Goal: Task Accomplishment & Management: Complete application form

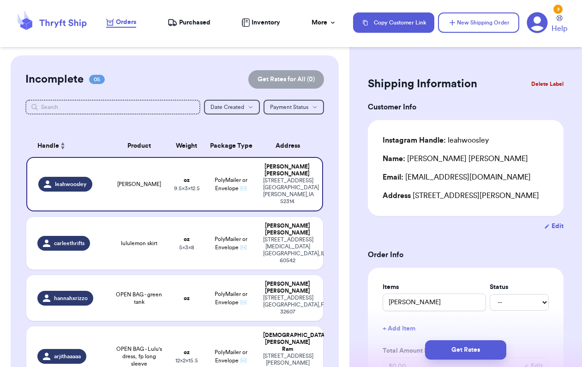
scroll to position [90, 0]
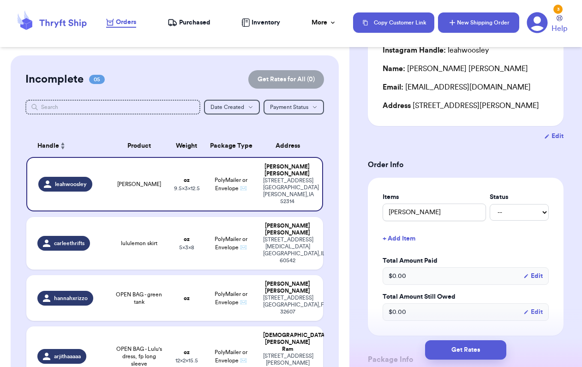
click at [458, 28] on button "New Shipping Order" at bounding box center [478, 22] width 81 height 20
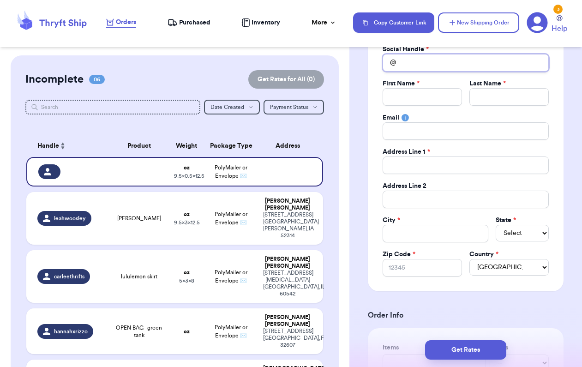
click at [414, 57] on input "Total Amount Paid" at bounding box center [466, 63] width 166 height 18
type input "s"
type input "sa"
type input "[PERSON_NAME]"
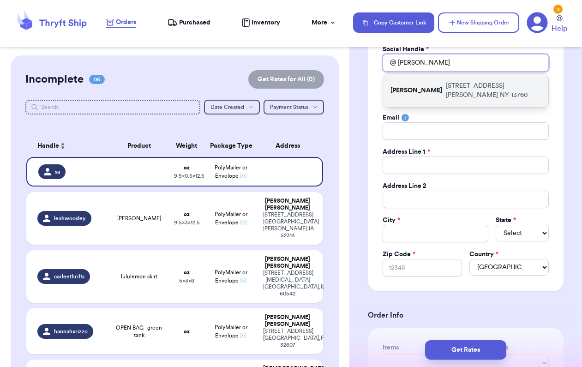
type input "[PERSON_NAME]"
click at [458, 93] on p "[STREET_ADDRESS]" at bounding box center [493, 90] width 95 height 18
type input "[PERSON_NAME]"
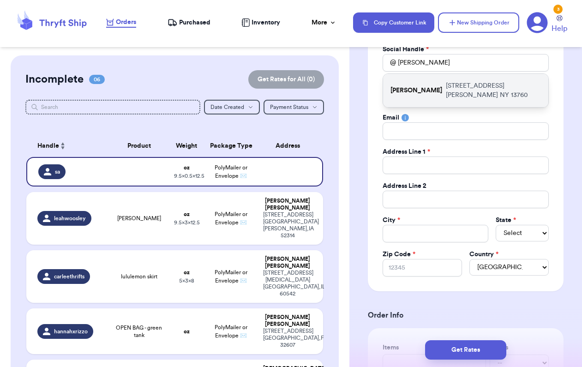
type input "[PERSON_NAME][EMAIL_ADDRESS][DOMAIN_NAME]"
type input "[STREET_ADDRESS]"
type input "[PERSON_NAME]"
select select "NY"
type input "13760"
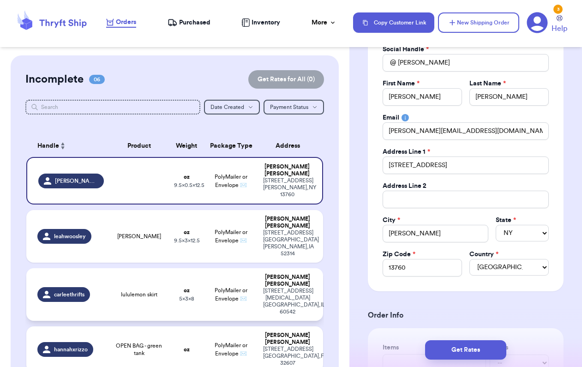
click at [141, 291] on span "lululemon skirt" at bounding box center [139, 294] width 36 height 7
type input "lululemon skirt"
type input "8"
type input "5"
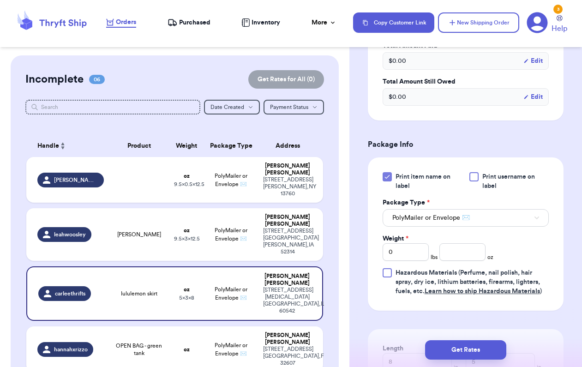
scroll to position [315, 0]
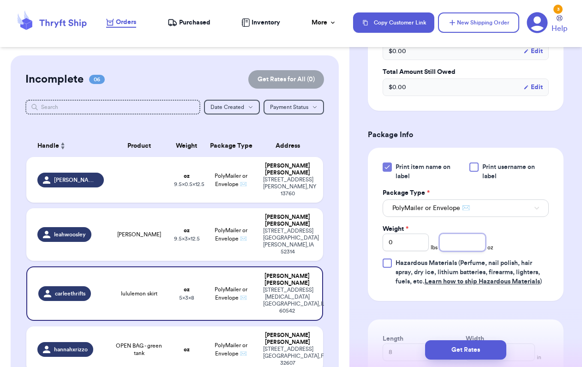
click at [457, 241] on input "number" at bounding box center [463, 243] width 46 height 18
type input "6"
click at [461, 350] on button "Get Rates" at bounding box center [465, 349] width 81 height 19
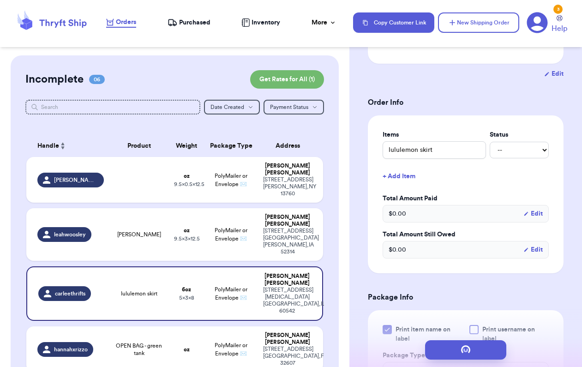
scroll to position [0, 0]
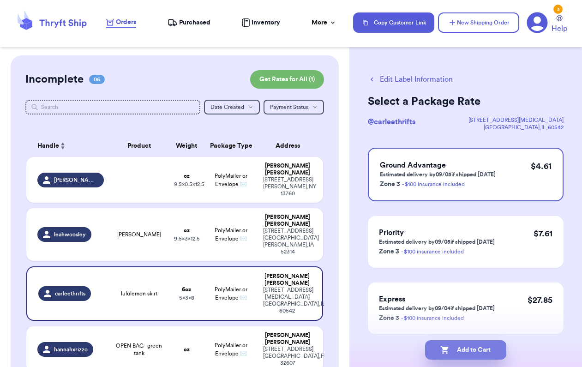
click at [467, 349] on button "Add to Cart" at bounding box center [465, 349] width 81 height 19
checkbox input "true"
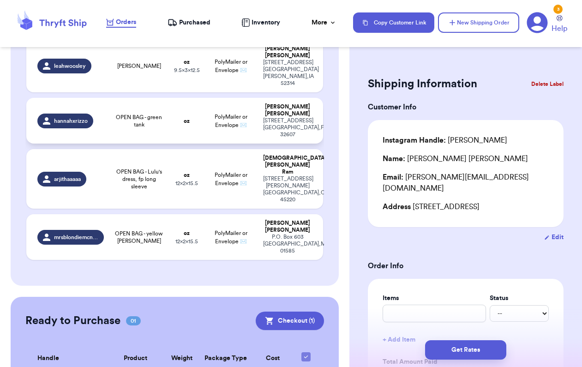
scroll to position [182, 0]
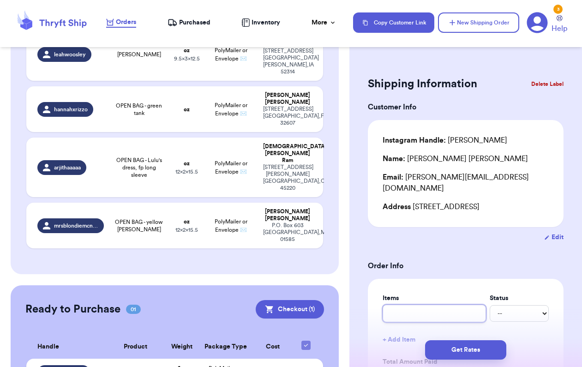
click at [411, 305] on input "text" at bounding box center [434, 314] width 103 height 18
type input "2"
type input "2 d"
type input "2 dr"
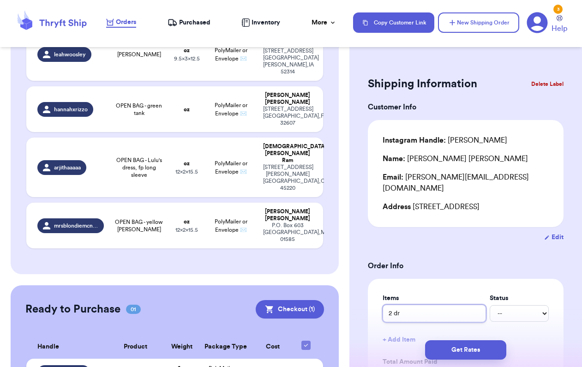
type input "2 dre"
type input "2 dres"
type input "2 dress"
type input "2 dresse"
type input "2 dresses"
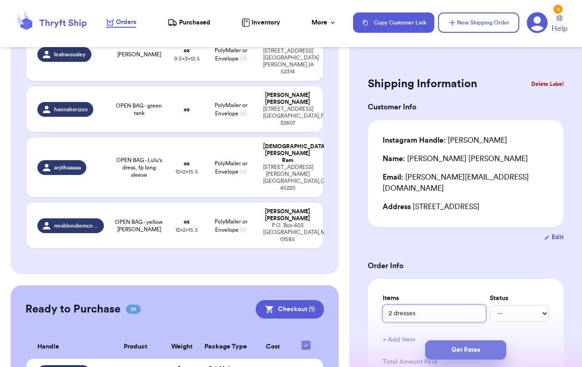
type input "2 dresses"
click at [450, 345] on button "Get Rates" at bounding box center [465, 349] width 81 height 19
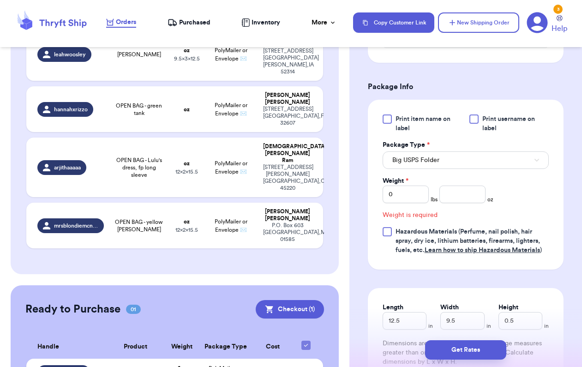
scroll to position [374, 0]
click at [391, 115] on div at bounding box center [387, 119] width 9 height 9
click at [0, 0] on input "Print item name on label" at bounding box center [0, 0] width 0 height 0
click at [407, 156] on span "Big USPS Folder" at bounding box center [416, 160] width 47 height 9
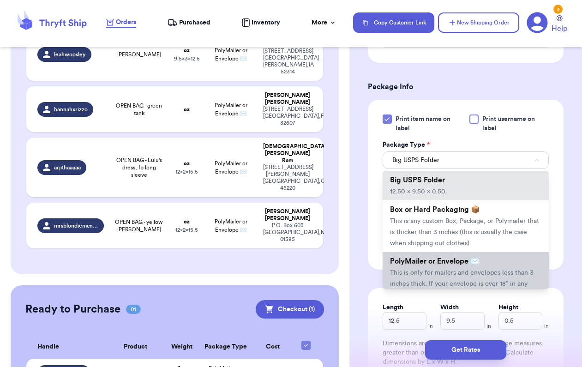
click at [418, 258] on span "PolyMailer or Envelope ✉️" at bounding box center [435, 261] width 90 height 7
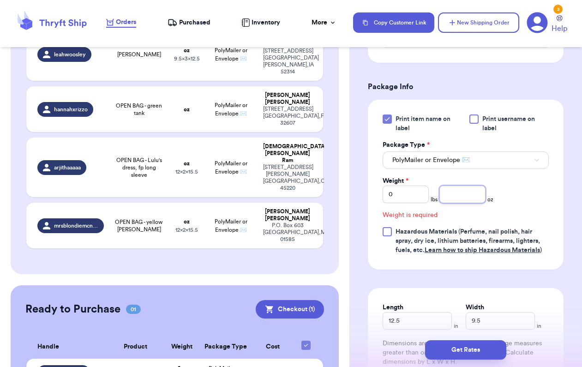
click at [459, 187] on input "number" at bounding box center [463, 195] width 46 height 18
click at [405, 187] on input "0" at bounding box center [406, 195] width 46 height 18
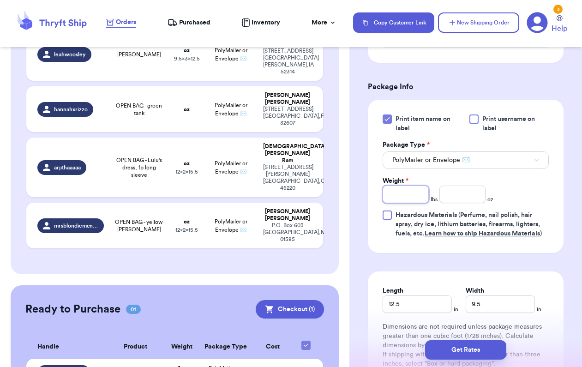
type input "2"
click at [467, 186] on input "number" at bounding box center [463, 195] width 46 height 18
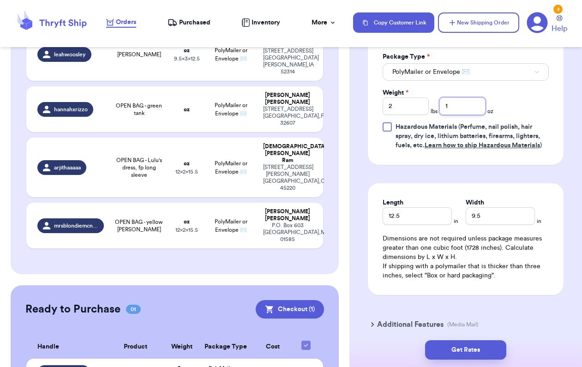
scroll to position [471, 0]
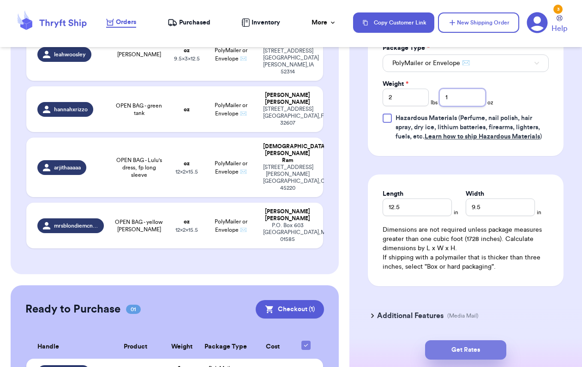
type input "1"
click at [464, 345] on button "Get Rates" at bounding box center [465, 349] width 81 height 19
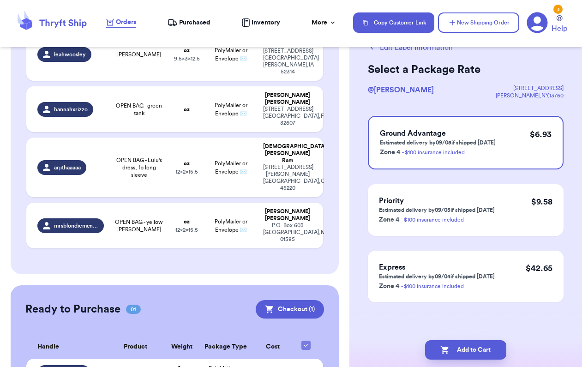
scroll to position [0, 0]
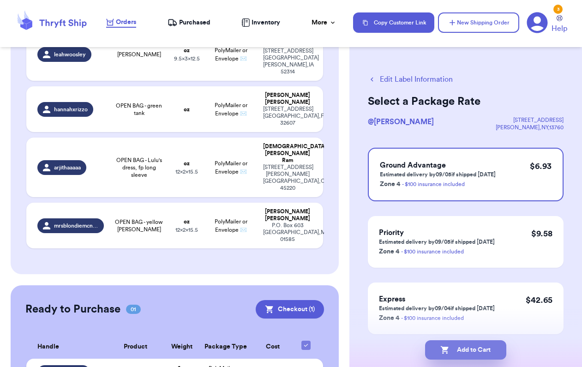
click at [467, 353] on button "Add to Cart" at bounding box center [465, 349] width 81 height 19
checkbox input "true"
